Goal: Information Seeking & Learning: Learn about a topic

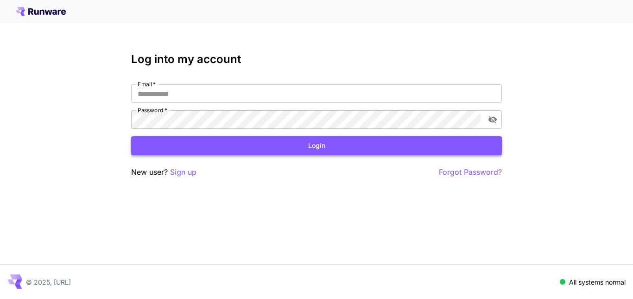
type input "**********"
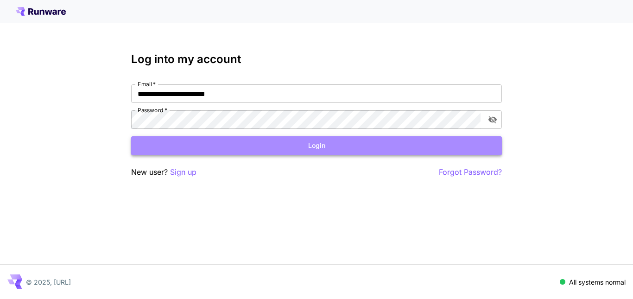
click at [262, 151] on button "Login" at bounding box center [316, 145] width 371 height 19
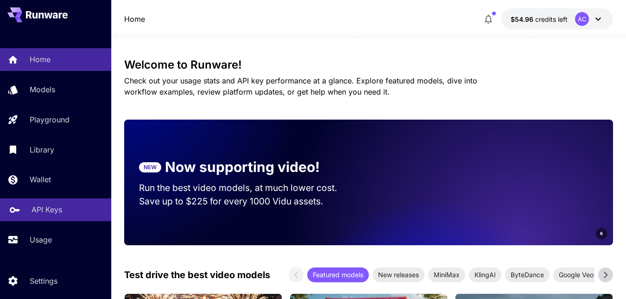
click at [26, 210] on link "API Keys" at bounding box center [55, 209] width 111 height 23
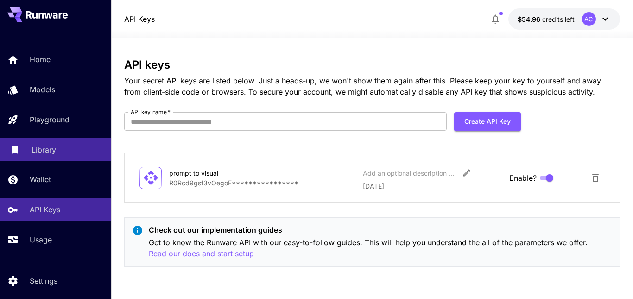
click at [59, 148] on div "Library" at bounding box center [68, 149] width 72 height 11
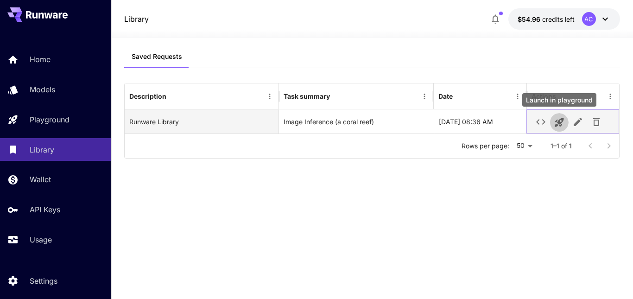
click at [559, 122] on icon "Launch in playground" at bounding box center [559, 122] width 9 height 9
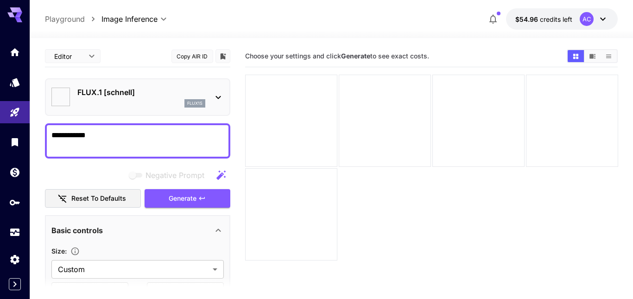
type input "**********"
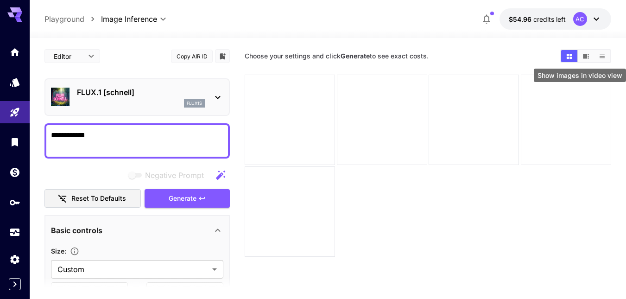
click at [588, 58] on icon "Show images in video view" at bounding box center [586, 56] width 7 height 7
click at [604, 61] on button "Show images in list view" at bounding box center [602, 56] width 16 height 12
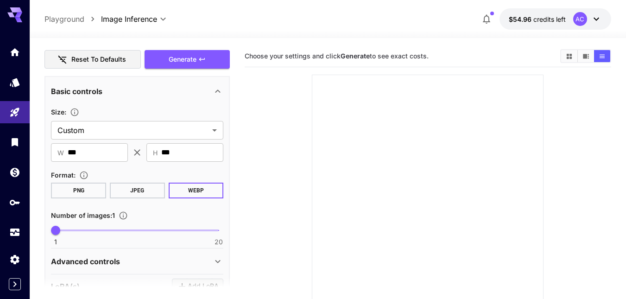
scroll to position [93, 0]
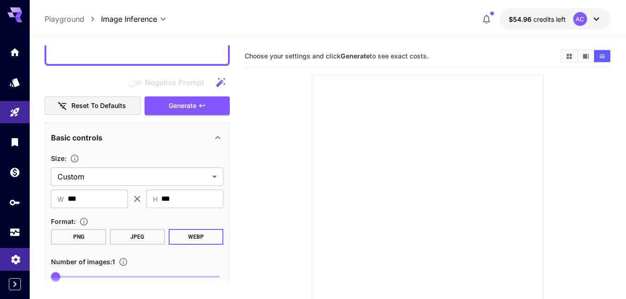
click at [9, 262] on link at bounding box center [15, 259] width 30 height 23
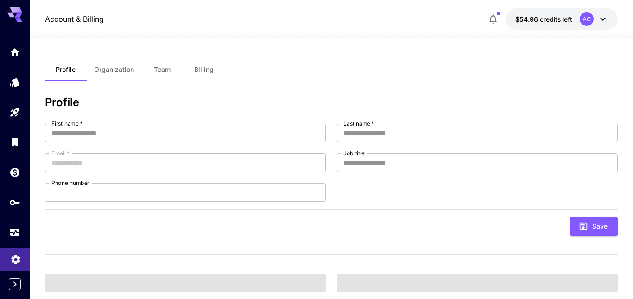
type input "******"
type input "********"
type input "**********"
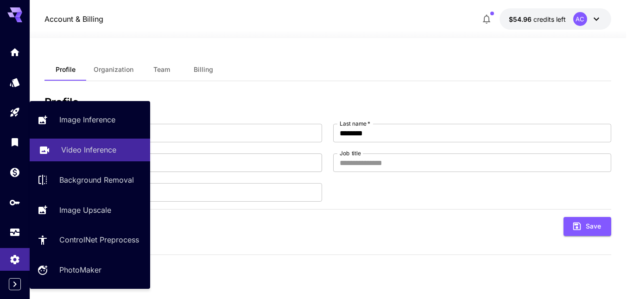
click at [106, 156] on link "Video Inference" at bounding box center [90, 150] width 121 height 23
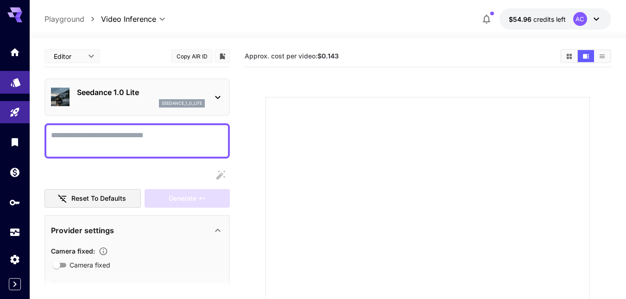
click at [25, 77] on link at bounding box center [15, 82] width 30 height 23
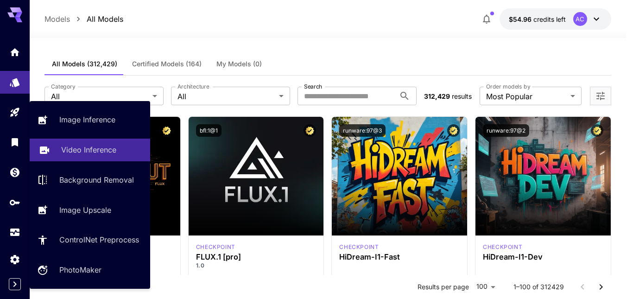
click at [99, 158] on link "Video Inference" at bounding box center [90, 150] width 121 height 23
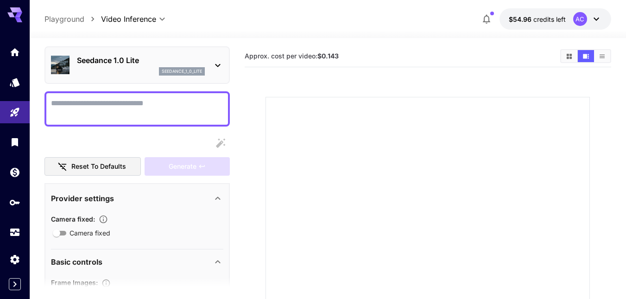
scroll to position [46, 0]
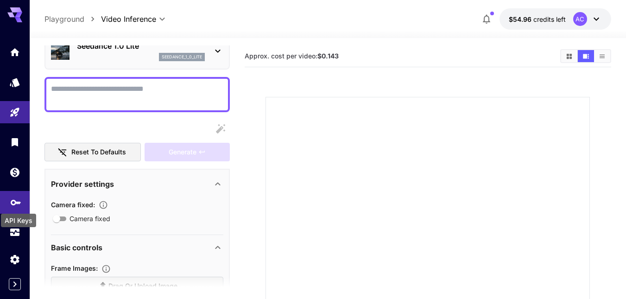
click at [15, 199] on icon "API Keys" at bounding box center [15, 199] width 11 height 11
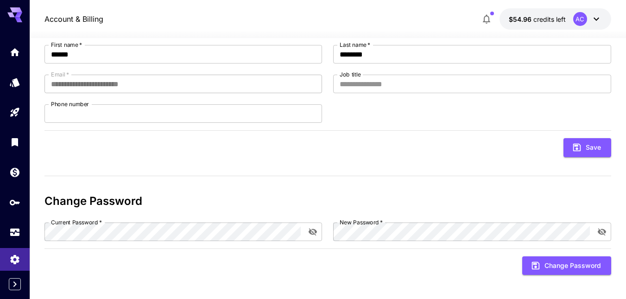
scroll to position [83, 0]
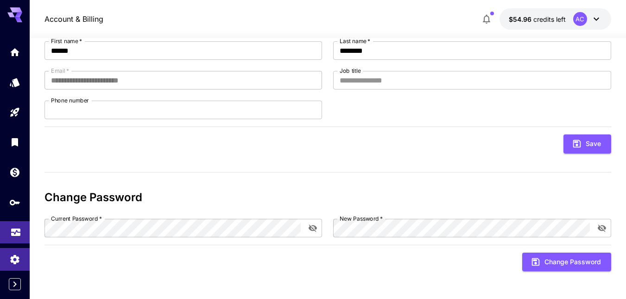
click at [22, 231] on link at bounding box center [15, 232] width 30 height 23
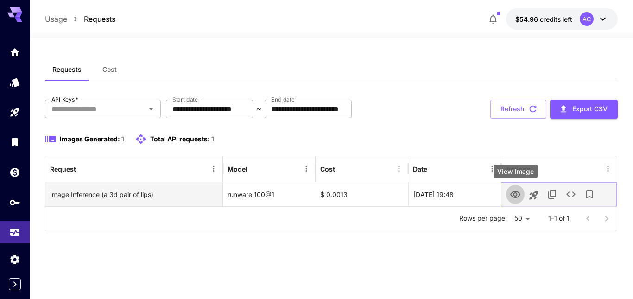
click at [522, 197] on button "View Image" at bounding box center [515, 194] width 19 height 19
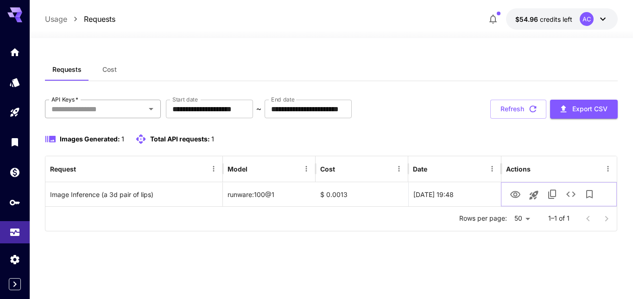
click at [153, 110] on icon "Open" at bounding box center [151, 108] width 11 height 11
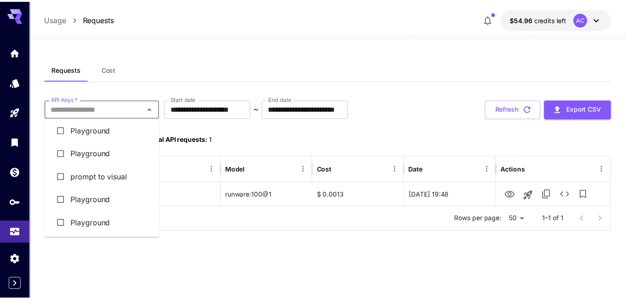
scroll to position [4, 0]
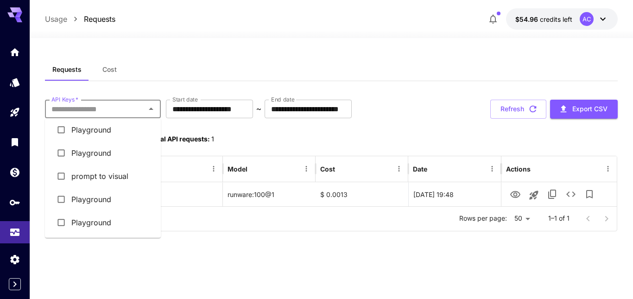
click at [120, 177] on li "prompt to visual" at bounding box center [103, 176] width 116 height 23
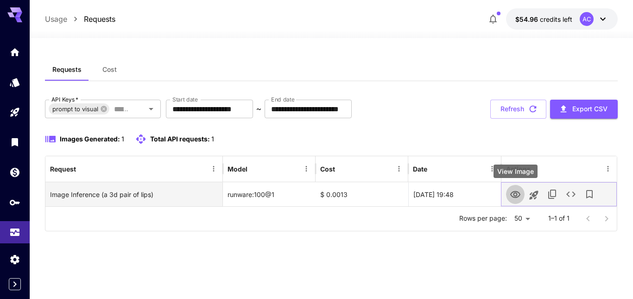
click at [518, 193] on icon "View Image" at bounding box center [515, 194] width 11 height 11
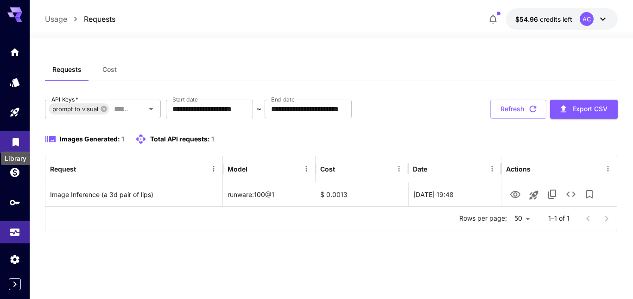
click at [13, 141] on icon "Library" at bounding box center [16, 139] width 6 height 8
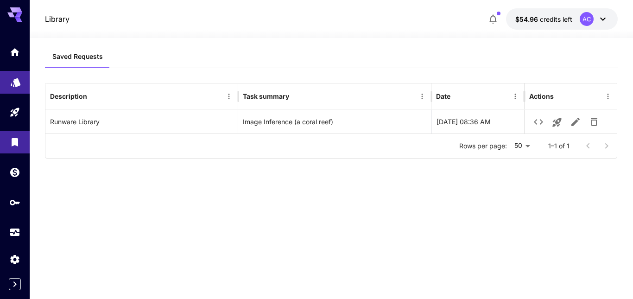
click at [14, 85] on link at bounding box center [15, 82] width 30 height 23
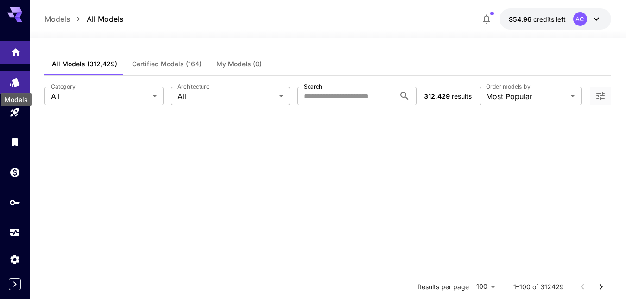
click at [17, 51] on icon "Home" at bounding box center [15, 49] width 9 height 8
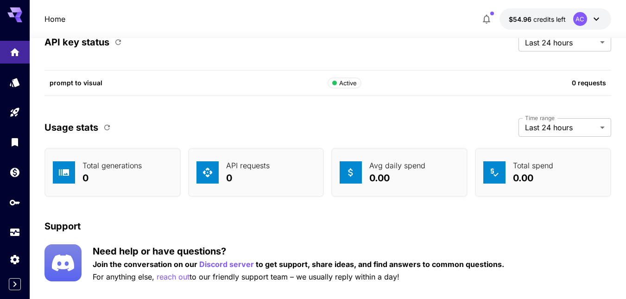
scroll to position [3507, 0]
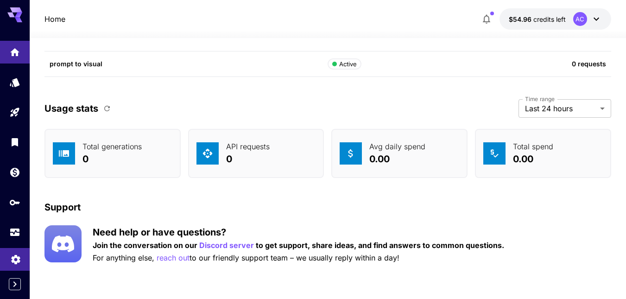
click at [20, 254] on icon "Settings" at bounding box center [15, 256] width 11 height 11
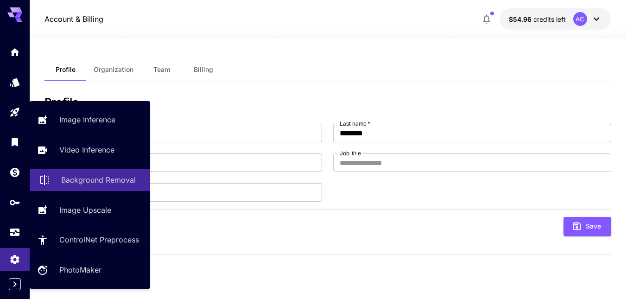
click at [107, 175] on p "Background Removal" at bounding box center [98, 179] width 75 height 11
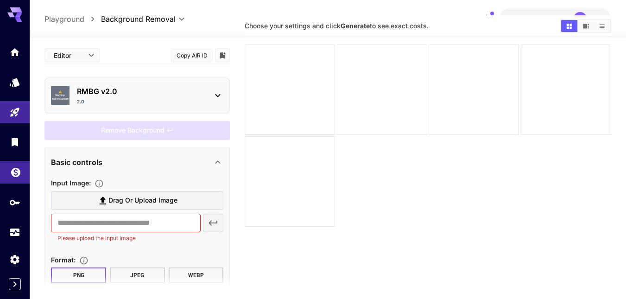
scroll to position [46, 0]
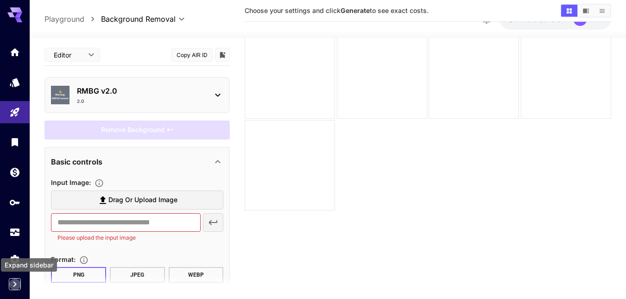
click at [13, 287] on icon "Expand sidebar" at bounding box center [14, 284] width 11 height 11
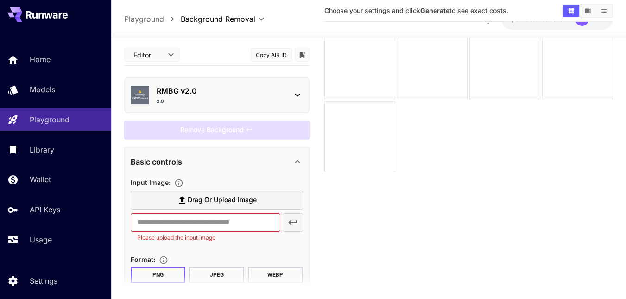
click at [290, 95] on div "⚠️ Warning: NSFW Content RMBG v2.0 2.0" at bounding box center [217, 95] width 173 height 27
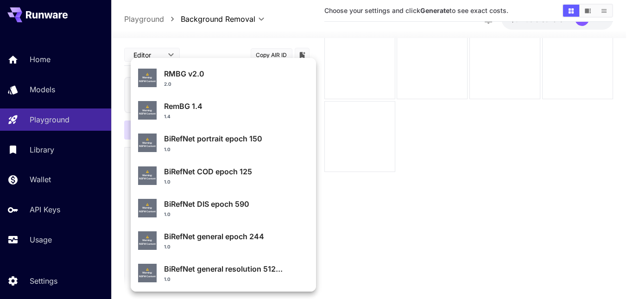
click at [244, 86] on div "2.0" at bounding box center [236, 84] width 145 height 7
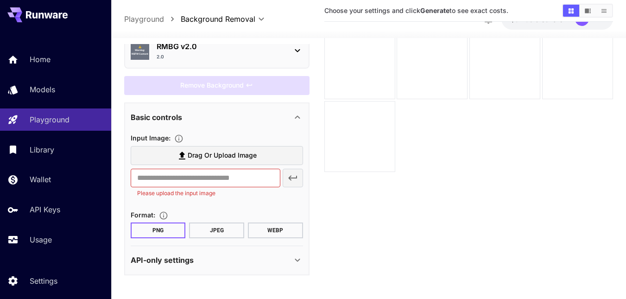
scroll to position [73, 0]
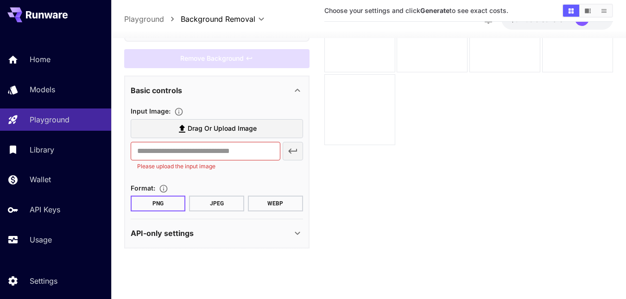
click at [291, 238] on div "API-only settings" at bounding box center [211, 233] width 161 height 11
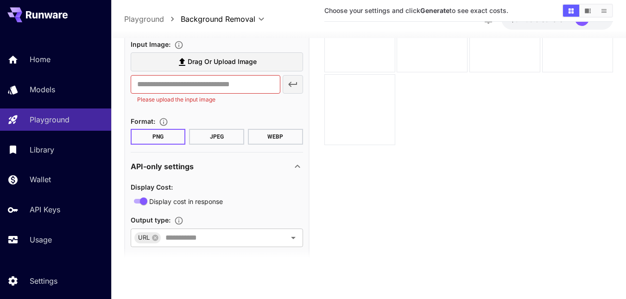
scroll to position [129, 0]
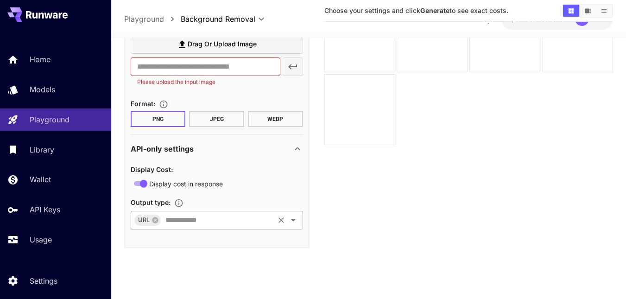
click at [296, 222] on icon "Open" at bounding box center [293, 220] width 11 height 11
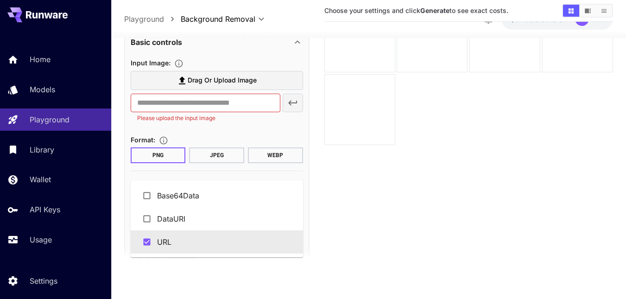
scroll to position [83, 0]
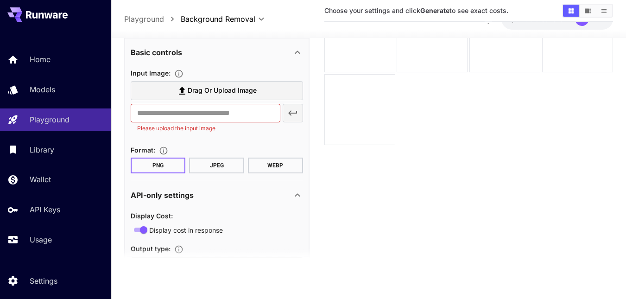
click at [288, 165] on button "WEBP" at bounding box center [275, 166] width 55 height 16
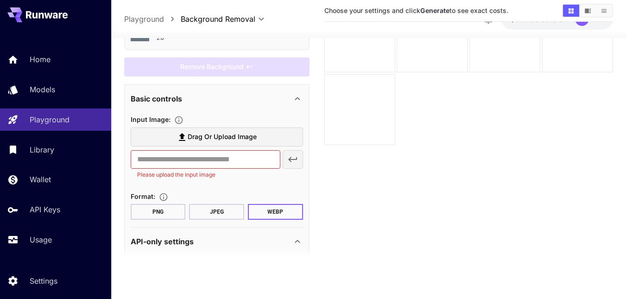
scroll to position [0, 0]
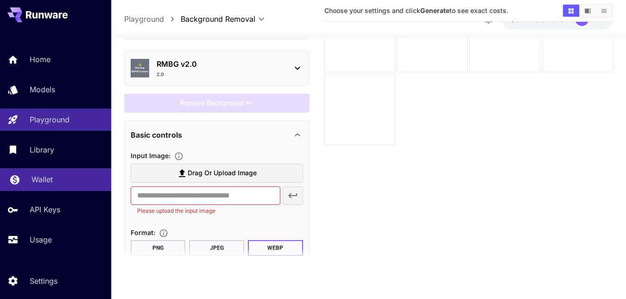
click at [57, 187] on link "Wallet" at bounding box center [55, 179] width 111 height 23
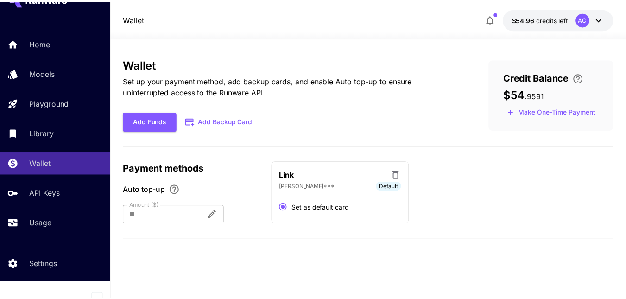
scroll to position [25, 0]
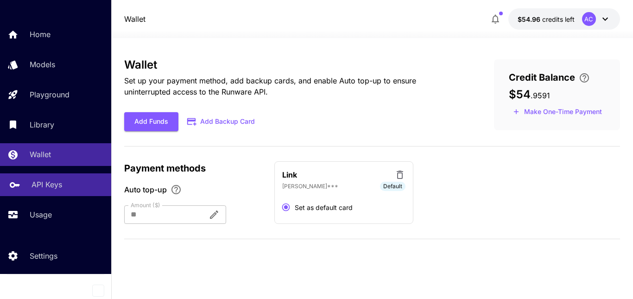
click at [61, 190] on p "API Keys" at bounding box center [47, 184] width 31 height 11
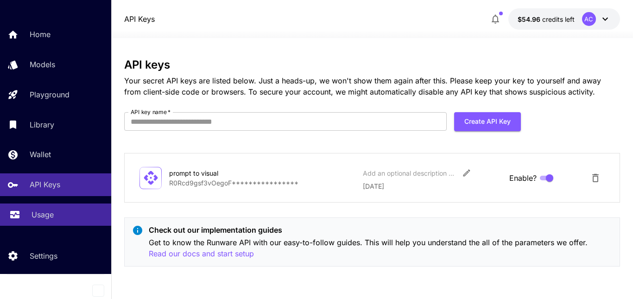
click at [54, 217] on p "Usage" at bounding box center [43, 214] width 22 height 11
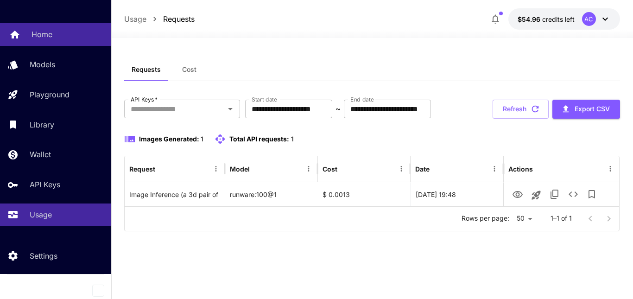
click at [46, 36] on p "Home" at bounding box center [42, 34] width 21 height 11
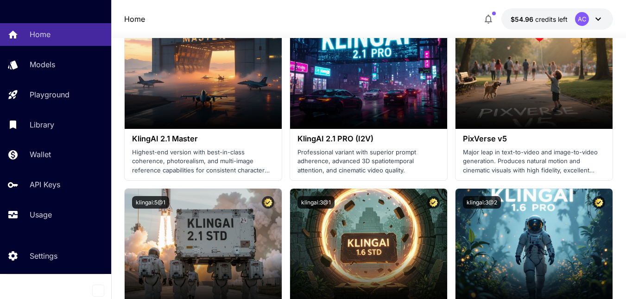
scroll to position [464, 0]
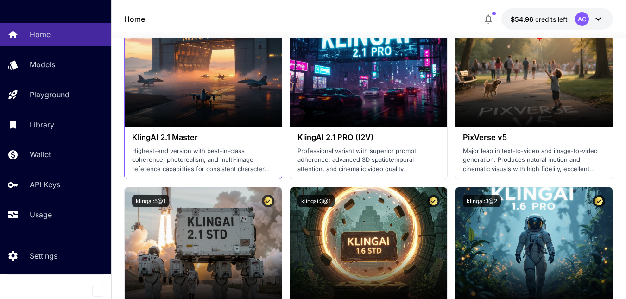
click at [154, 143] on div "KlingAI 2.1 Master Highest-end version with best-in-class coherence, photoreali…" at bounding box center [203, 153] width 157 height 51
click at [153, 138] on h3 "KlingAI 2.1 Master" at bounding box center [203, 137] width 142 height 9
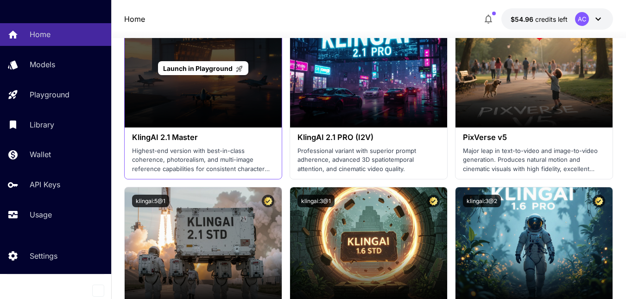
click at [196, 123] on div "Launch in Playground" at bounding box center [203, 68] width 157 height 119
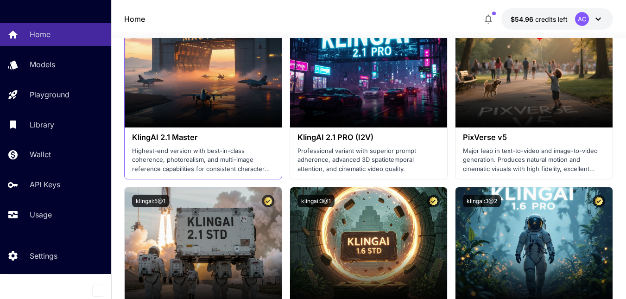
scroll to position [371, 0]
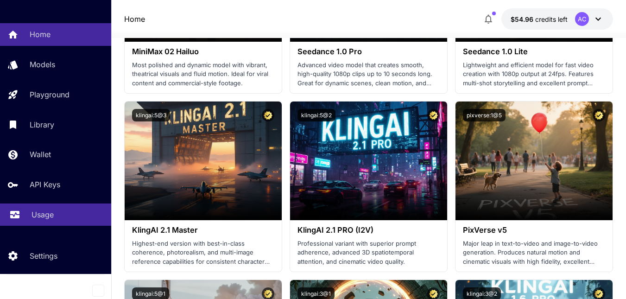
click at [55, 217] on div "Usage" at bounding box center [68, 214] width 72 height 11
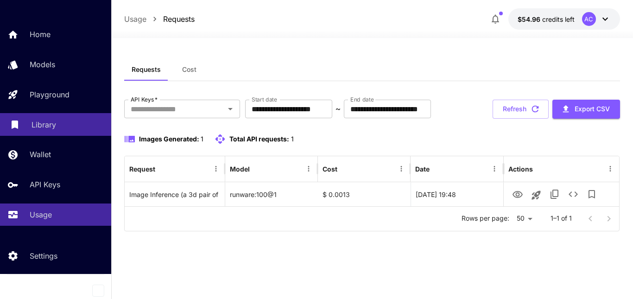
click at [64, 123] on div "Library" at bounding box center [68, 124] width 72 height 11
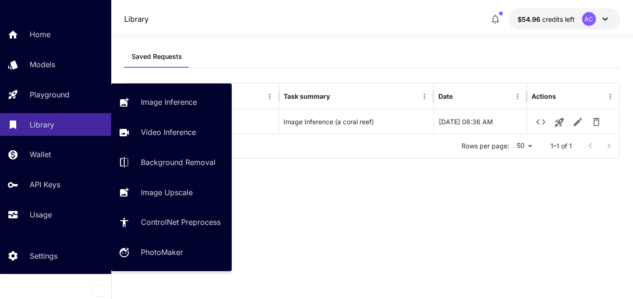
click at [59, 103] on link "Playground" at bounding box center [55, 94] width 111 height 23
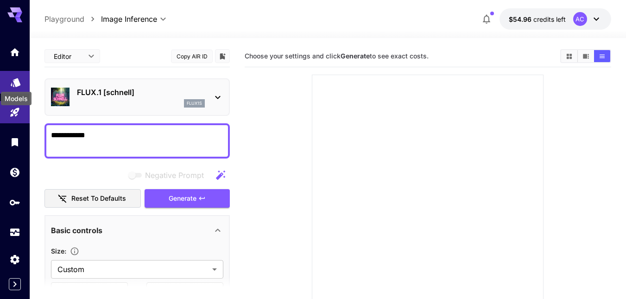
click at [18, 82] on icon "Models" at bounding box center [16, 79] width 10 height 9
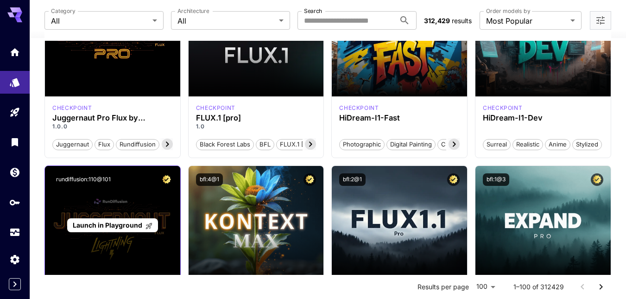
scroll to position [93, 0]
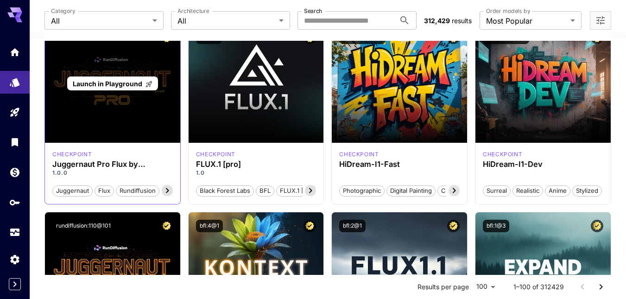
click at [115, 105] on div "Launch in Playground" at bounding box center [112, 83] width 135 height 119
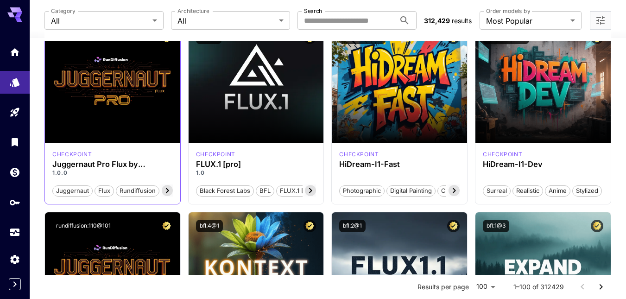
click at [167, 193] on icon at bounding box center [167, 190] width 11 height 11
click at [166, 192] on icon at bounding box center [167, 190] width 11 height 11
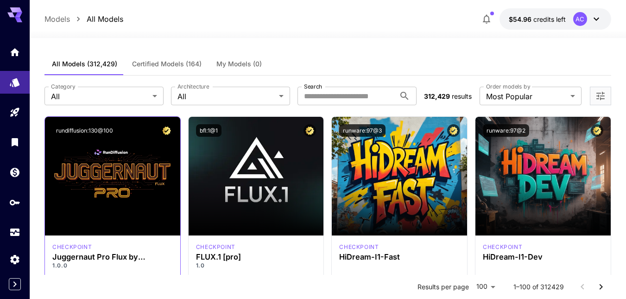
scroll to position [0, 63]
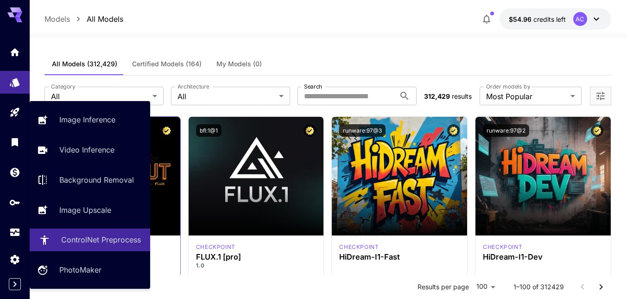
click at [122, 236] on p "ControlNet Preprocess" at bounding box center [101, 239] width 80 height 11
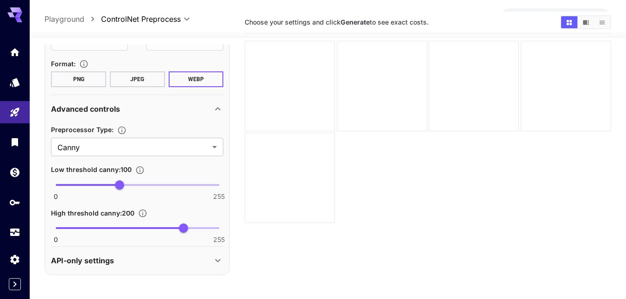
scroll to position [73, 0]
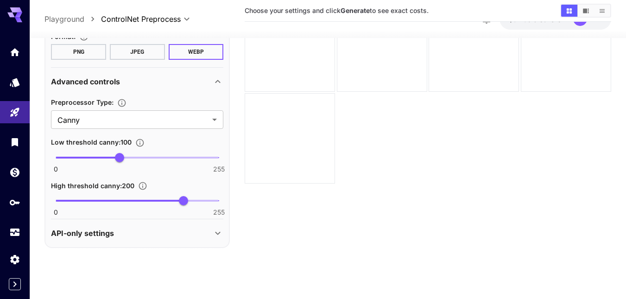
click at [221, 234] on icon at bounding box center [217, 233] width 11 height 11
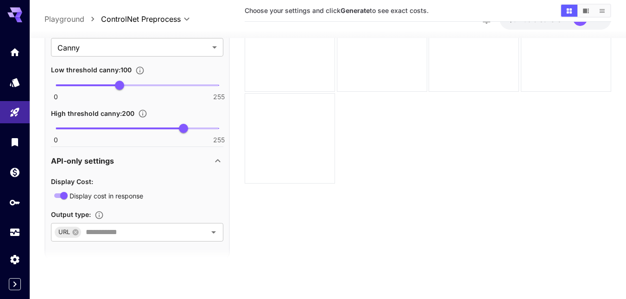
scroll to position [300, 0]
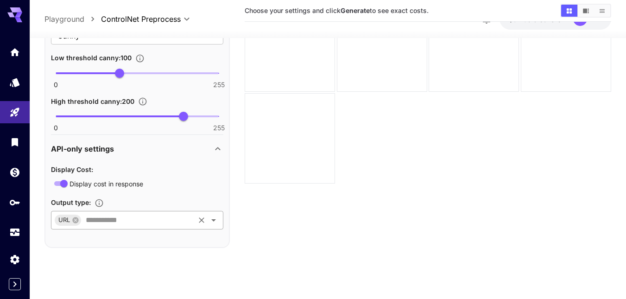
click at [212, 218] on icon "Open" at bounding box center [213, 219] width 11 height 11
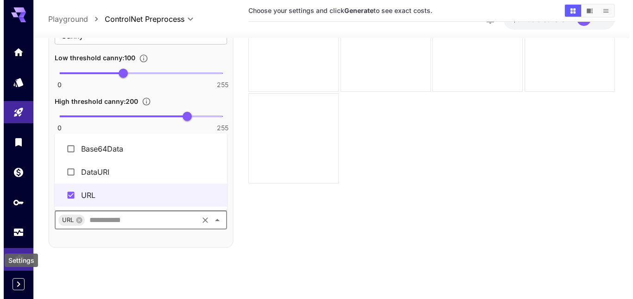
scroll to position [27, 0]
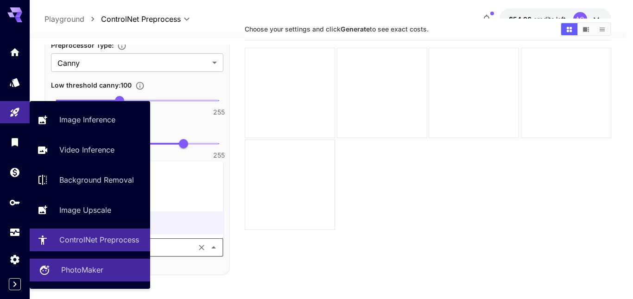
click at [94, 265] on p "PhotoMaker" at bounding box center [82, 269] width 42 height 11
type input "**********"
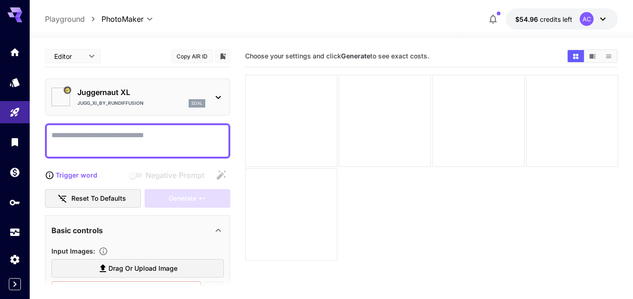
type input "*********"
type input "*******"
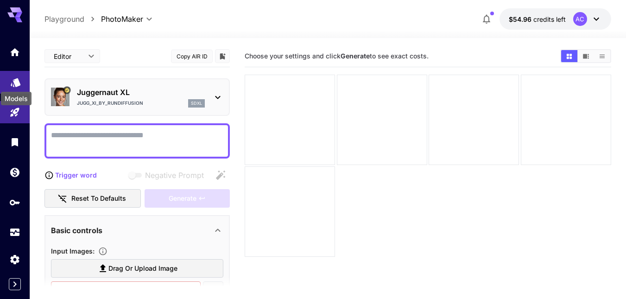
click at [14, 82] on icon "Models" at bounding box center [15, 79] width 11 height 11
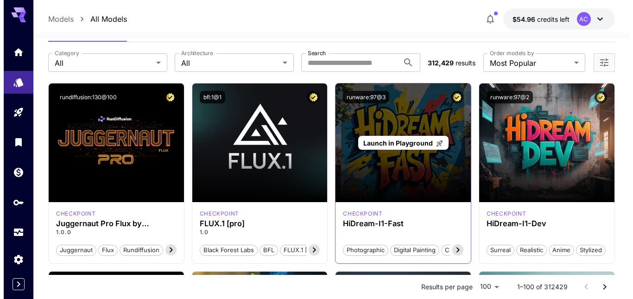
scroll to position [46, 0]
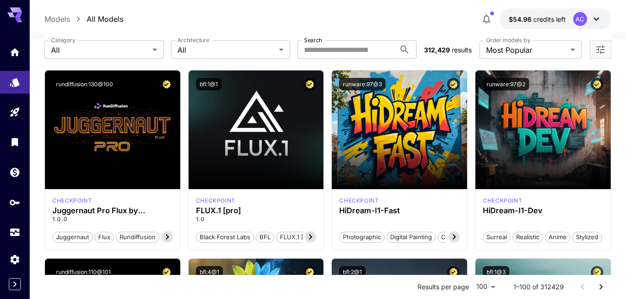
click at [598, 23] on icon at bounding box center [596, 18] width 11 height 11
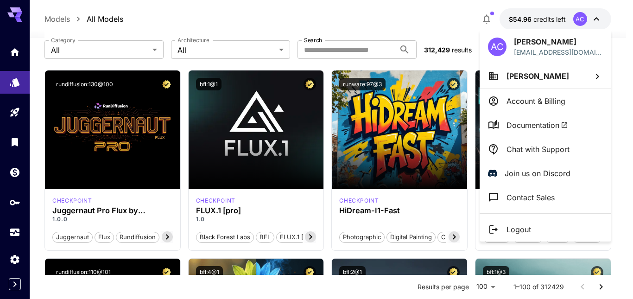
click at [547, 126] on span "Documentation" at bounding box center [538, 125] width 62 height 11
